Goal: Go to known website: Go to known website

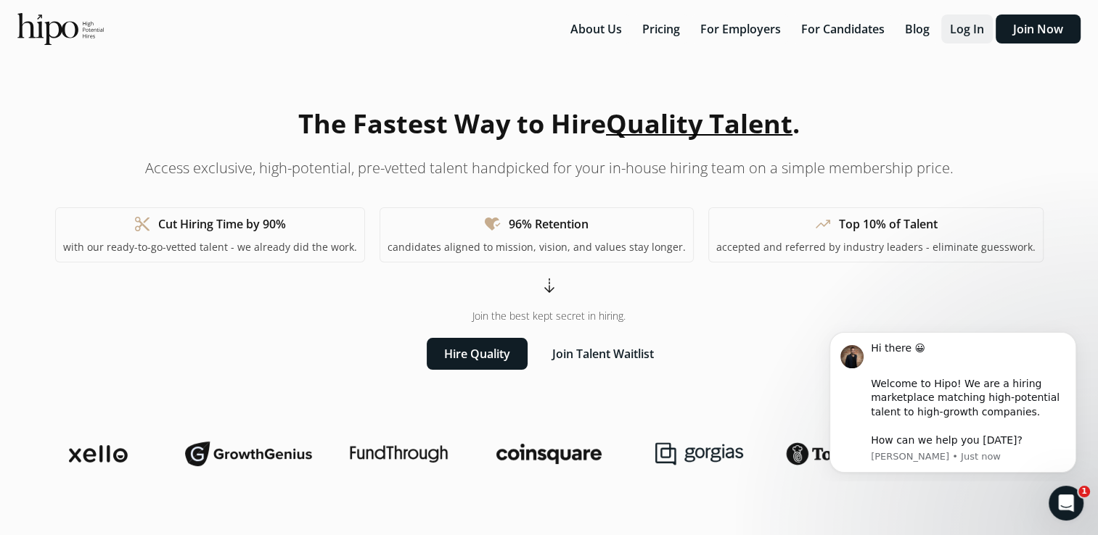
click at [981, 26] on button "Log In" at bounding box center [967, 29] width 52 height 29
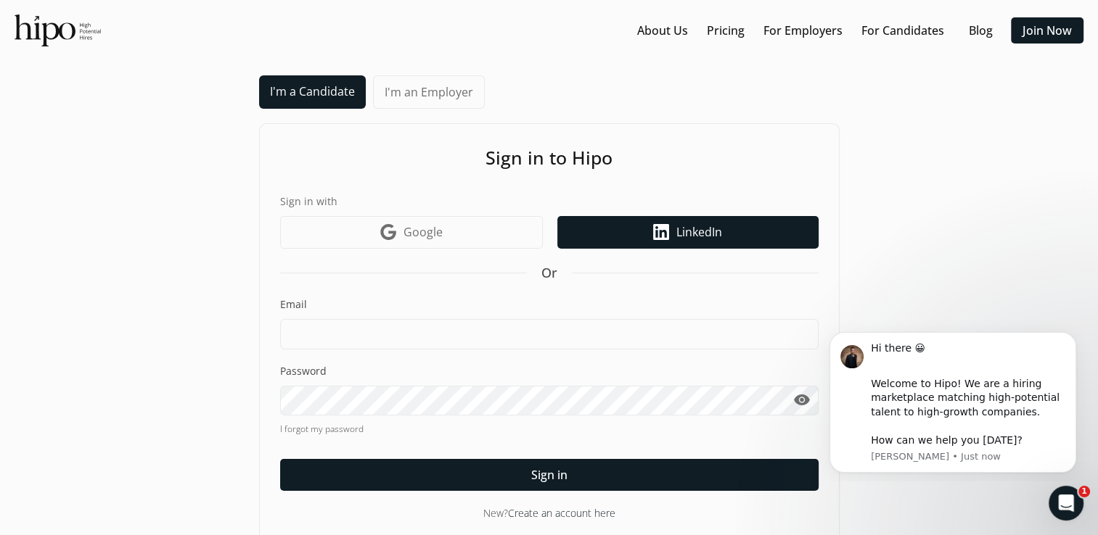
click at [707, 238] on span "LinkedIn" at bounding box center [699, 231] width 46 height 17
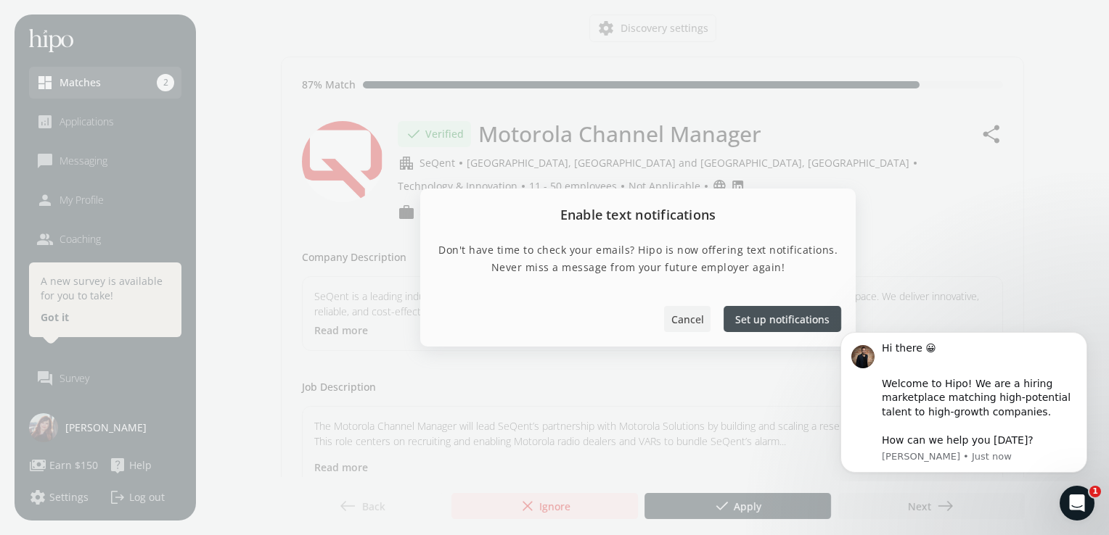
click at [683, 326] on span "Cancel" at bounding box center [687, 318] width 33 height 15
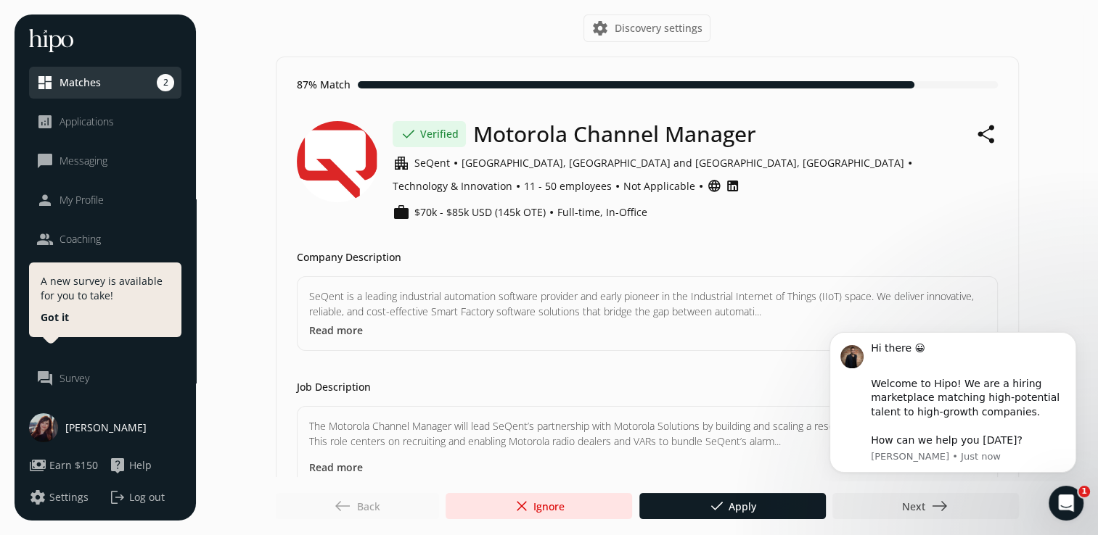
click at [1067, 334] on button "Dismiss notification" at bounding box center [1071, 336] width 19 height 19
